Goal: Task Accomplishment & Management: Manage account settings

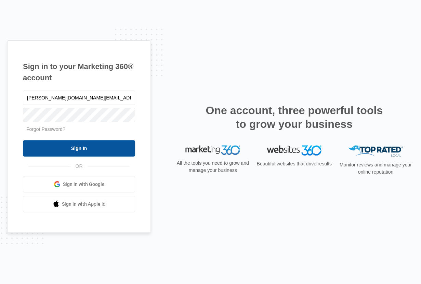
type input "[PERSON_NAME][DOMAIN_NAME][EMAIL_ADDRESS][DOMAIN_NAME]"
click at [130, 145] on input "Sign In" at bounding box center [79, 148] width 112 height 16
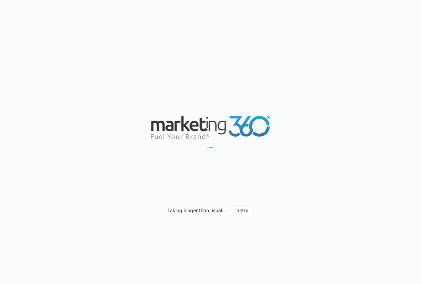
click at [130, 145] on div "Taking longer than usual... Retry" at bounding box center [210, 142] width 421 height 284
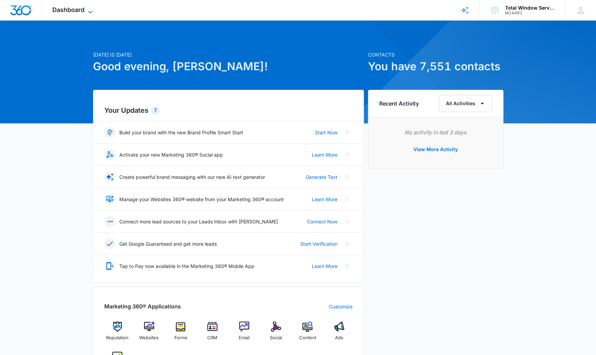
click at [77, 11] on span "Dashboard" at bounding box center [68, 9] width 32 height 7
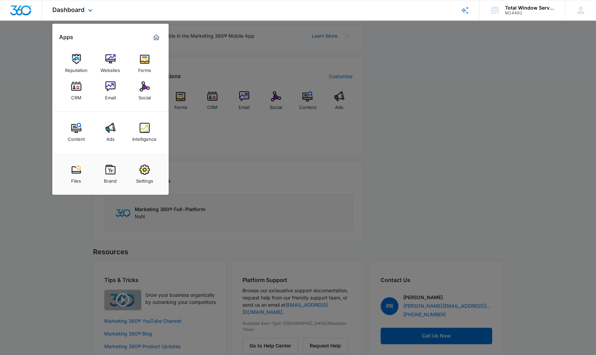
scroll to position [228, 0]
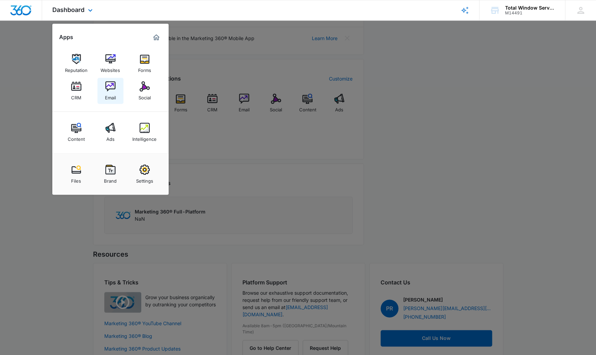
click at [112, 91] on img at bounding box center [110, 86] width 10 height 10
